Goal: Use online tool/utility: Utilize a website feature to perform a specific function

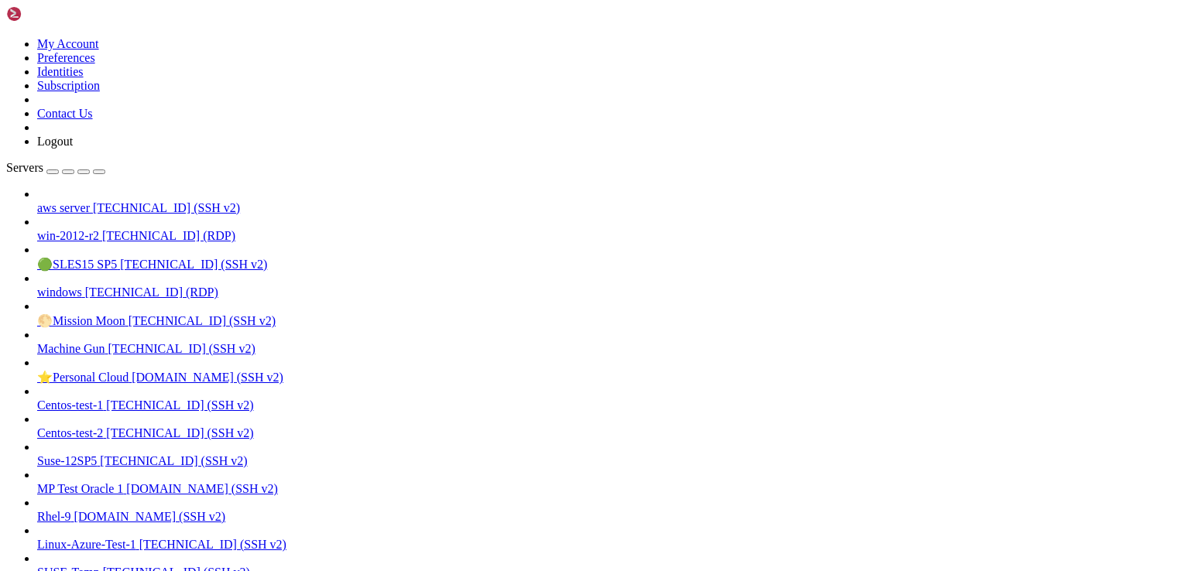
scroll to position [381, 0]
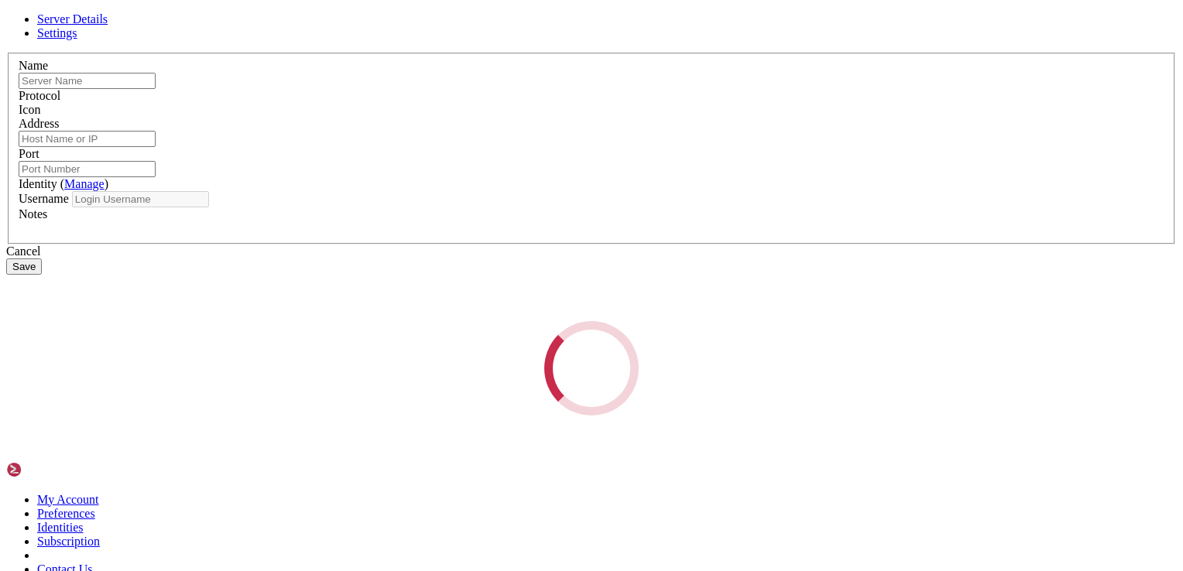
type input "testing"
type input "[TECHNICAL_ID]"
type input "22"
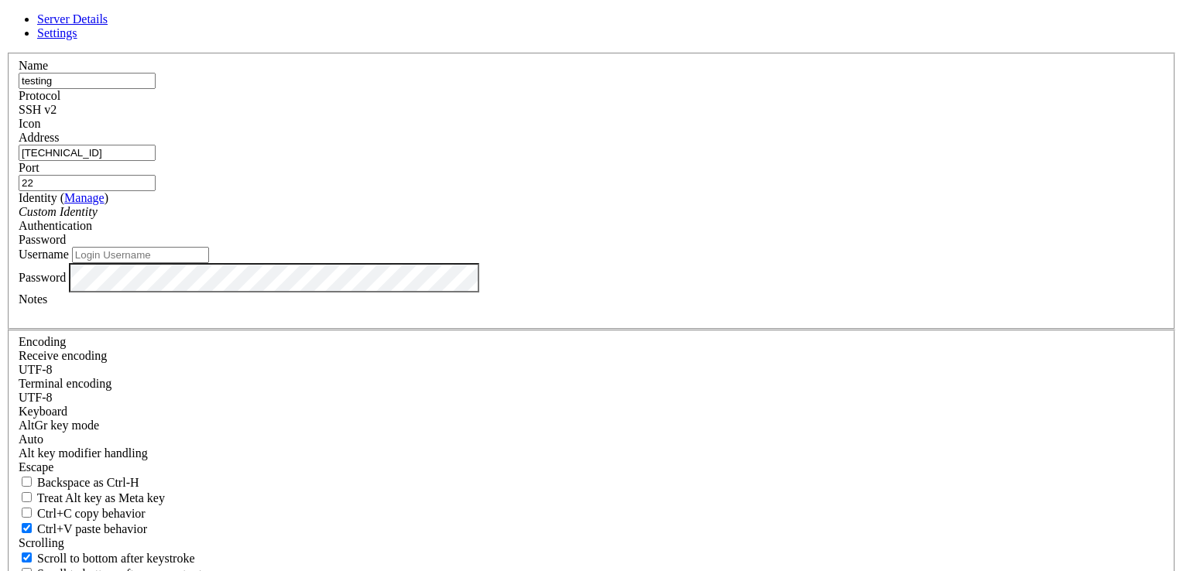
click at [156, 161] on input "[TECHNICAL_ID]" at bounding box center [87, 153] width 137 height 16
paste input "[TECHNICAL_ID]"
type input "[TECHNICAL_ID]"
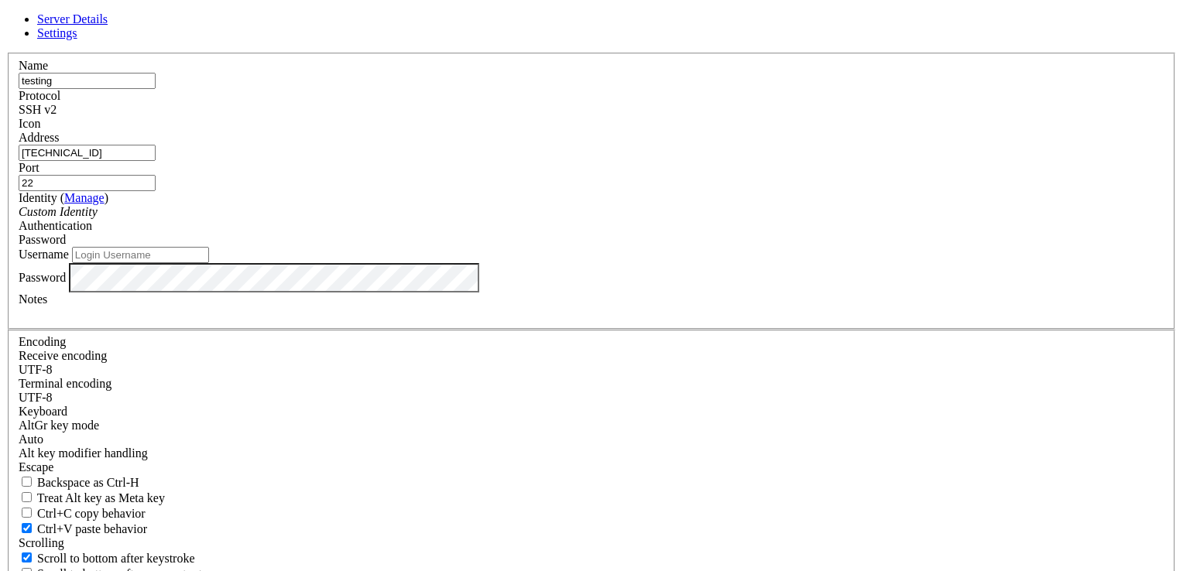
click at [209, 263] on input "Username" at bounding box center [140, 255] width 137 height 16
type input "e"
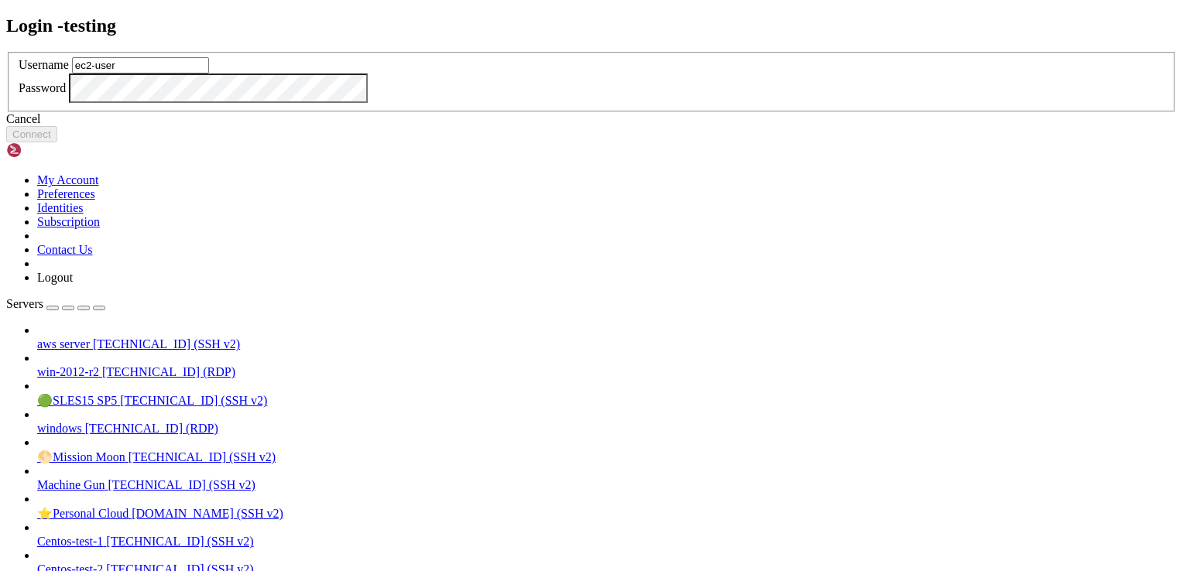
type input "ec2-user"
click button "Connect" at bounding box center [31, 134] width 51 height 16
